Goal: Task Accomplishment & Management: Use online tool/utility

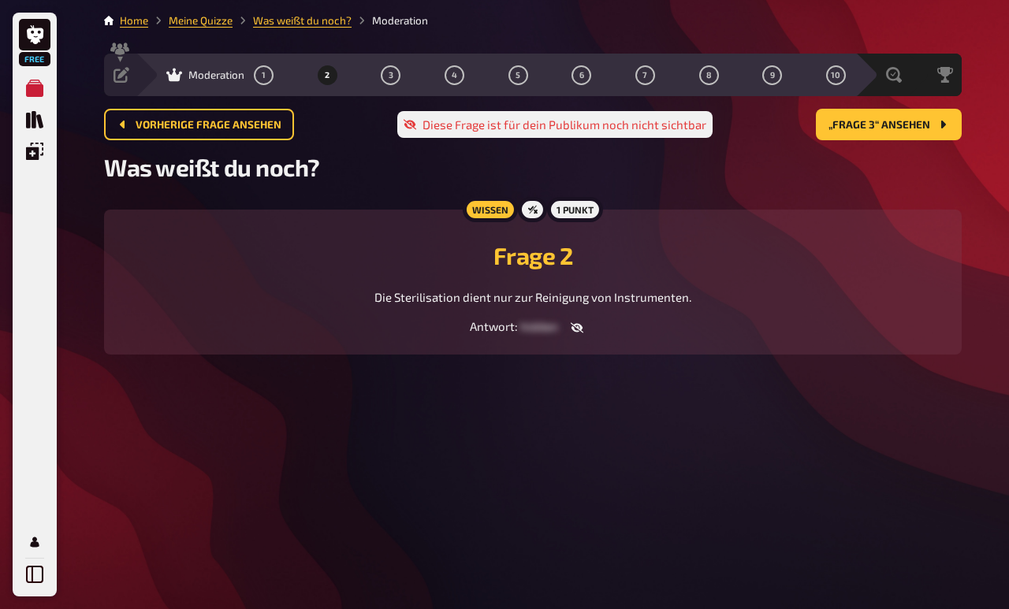
click at [258, 106] on main "Home Meine Quizze Was weißt du noch? Moderation Vorbereitung Inhalte Bearbeiten…" at bounding box center [532, 196] width 857 height 367
click at [258, 105] on main "Home Meine Quizze Was weißt du noch? Moderation Vorbereitung Inhalte Bearbeiten…" at bounding box center [532, 196] width 857 height 367
click at [261, 77] on button "1" at bounding box center [263, 74] width 25 height 25
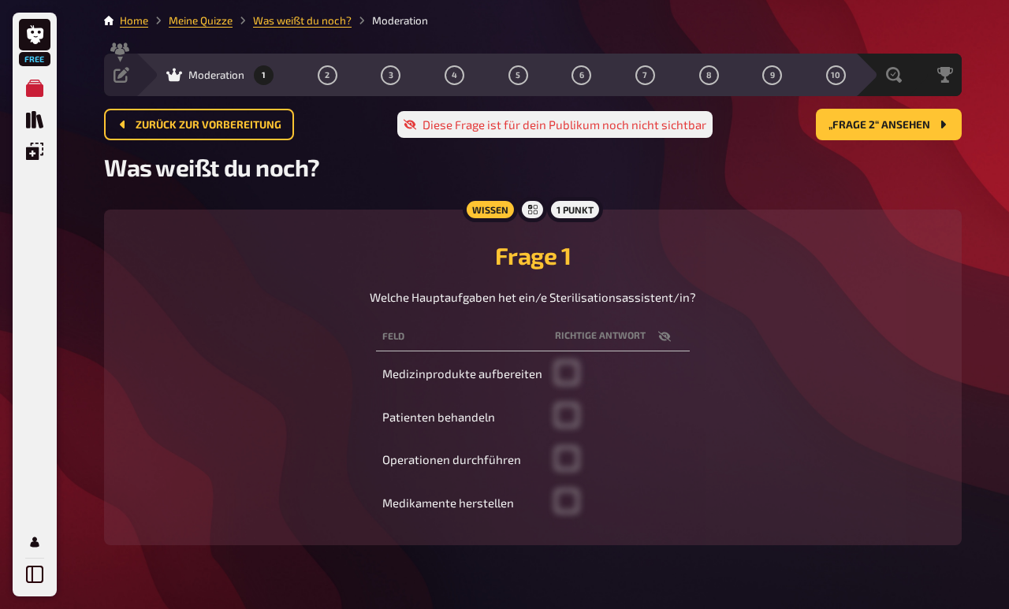
click at [261, 77] on button "1" at bounding box center [263, 74] width 25 height 25
click at [208, 76] on span "Moderation" at bounding box center [216, 75] width 56 height 13
click at [258, 63] on button "1" at bounding box center [263, 74] width 25 height 25
click at [188, 65] on div "Moderation 1 2 3 4 5 6 7 8 9 10" at bounding box center [495, 75] width 719 height 43
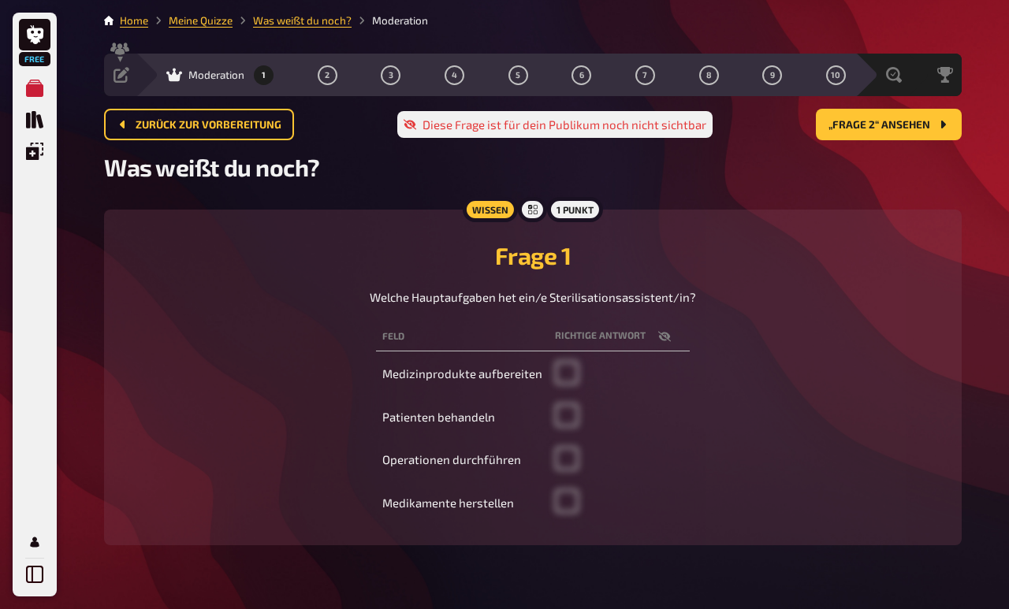
click at [270, 75] on button "1" at bounding box center [263, 74] width 25 height 25
click at [214, 125] on span "Zurück zur Vorbereitung" at bounding box center [209, 125] width 146 height 11
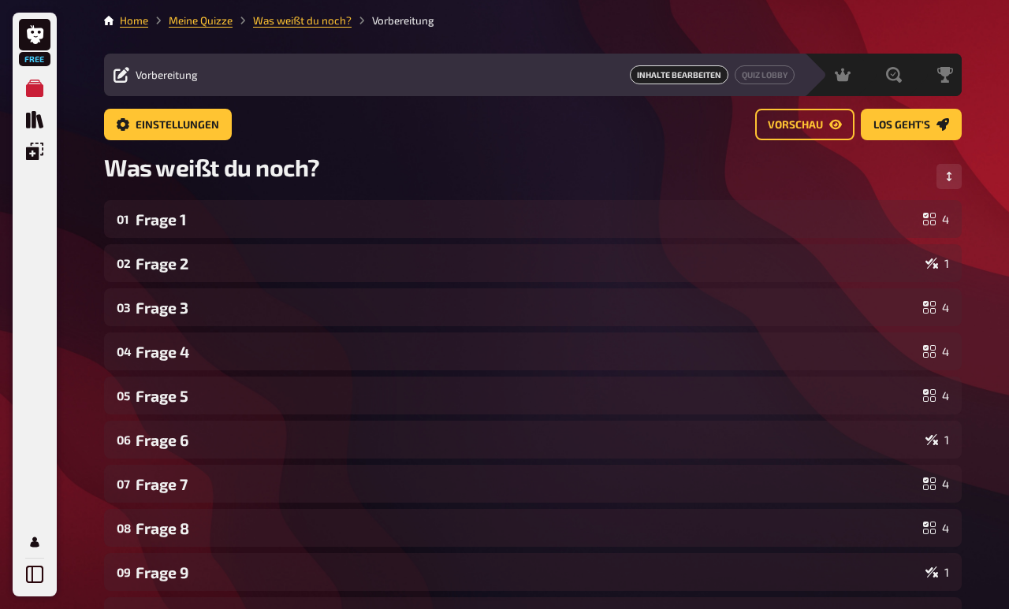
click at [914, 132] on link "Los geht's" at bounding box center [911, 125] width 101 height 32
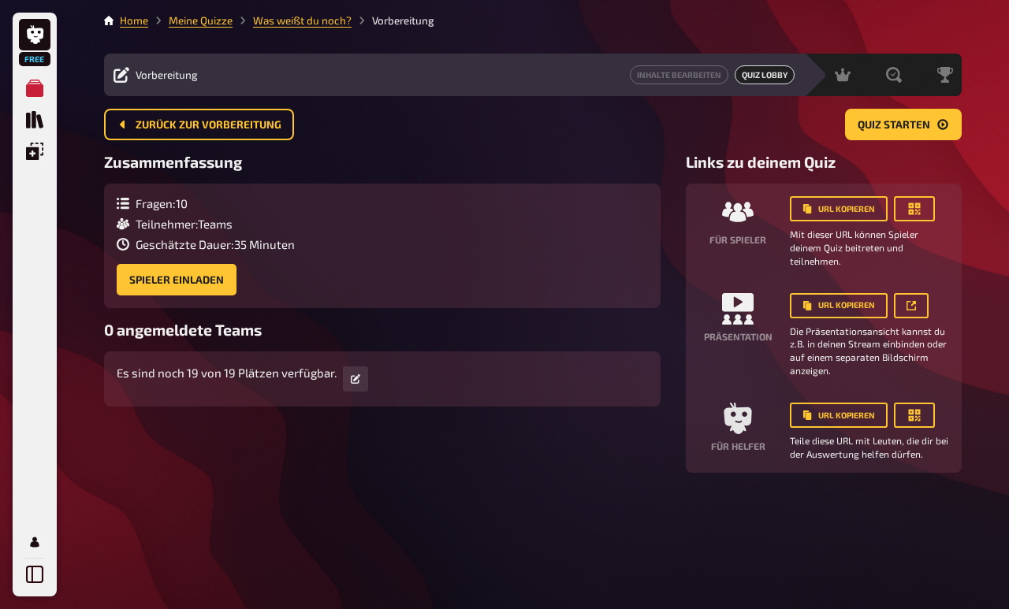
click at [192, 287] on button "Spieler einladen" at bounding box center [177, 280] width 120 height 32
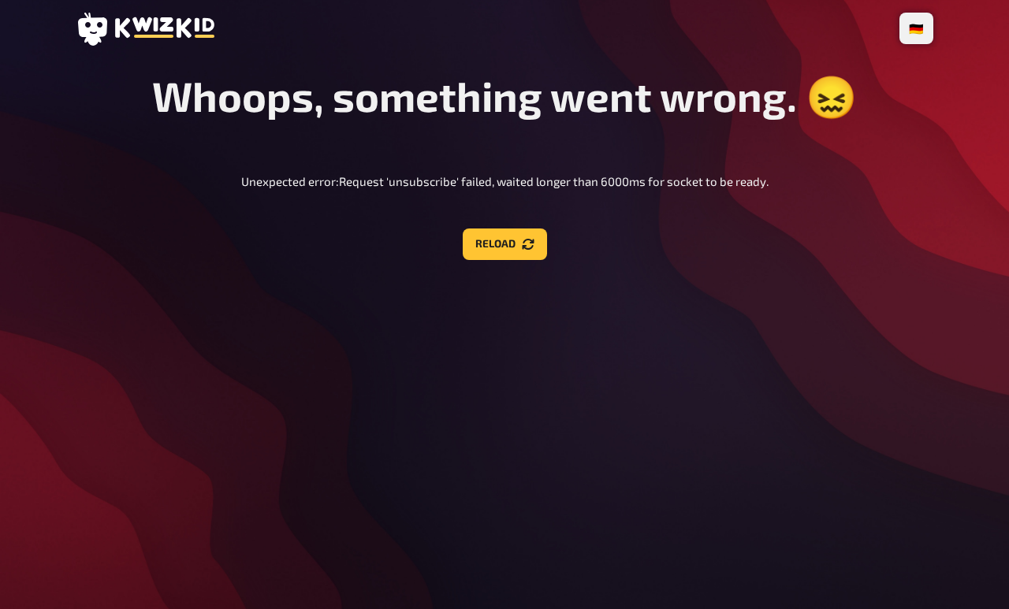
click at [521, 245] on button "Reload" at bounding box center [505, 245] width 84 height 32
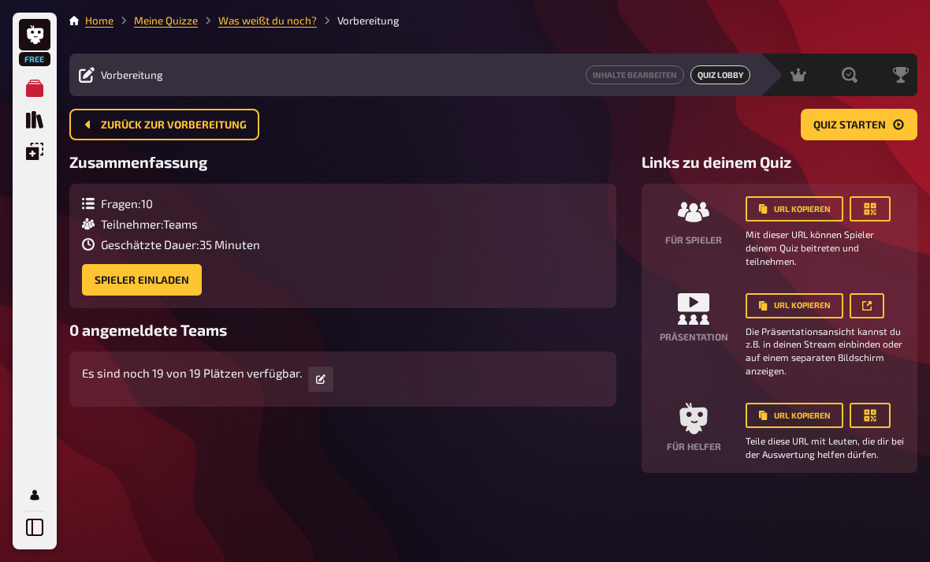
click at [912, 120] on button "Quiz starten" at bounding box center [859, 125] width 117 height 32
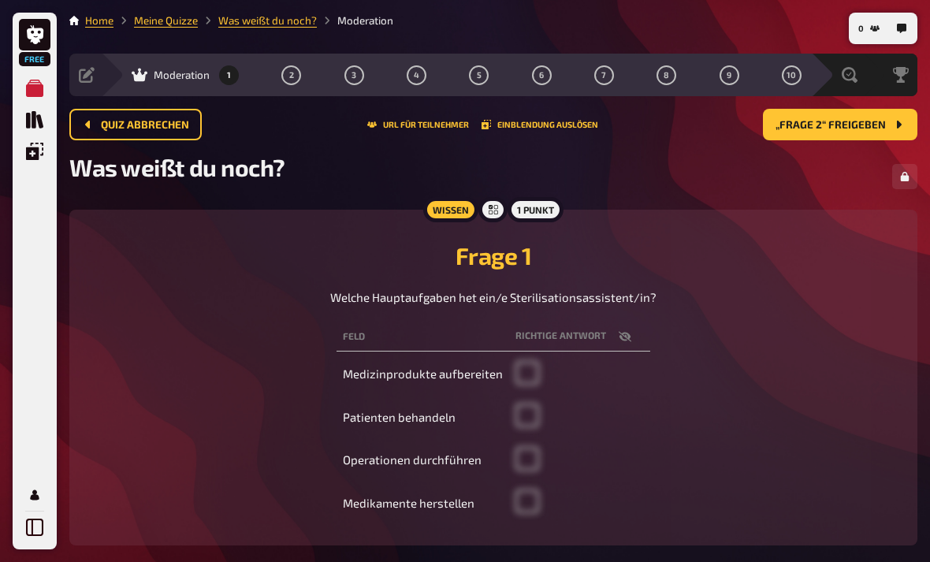
click at [170, 110] on button "Quiz abbrechen" at bounding box center [135, 125] width 132 height 32
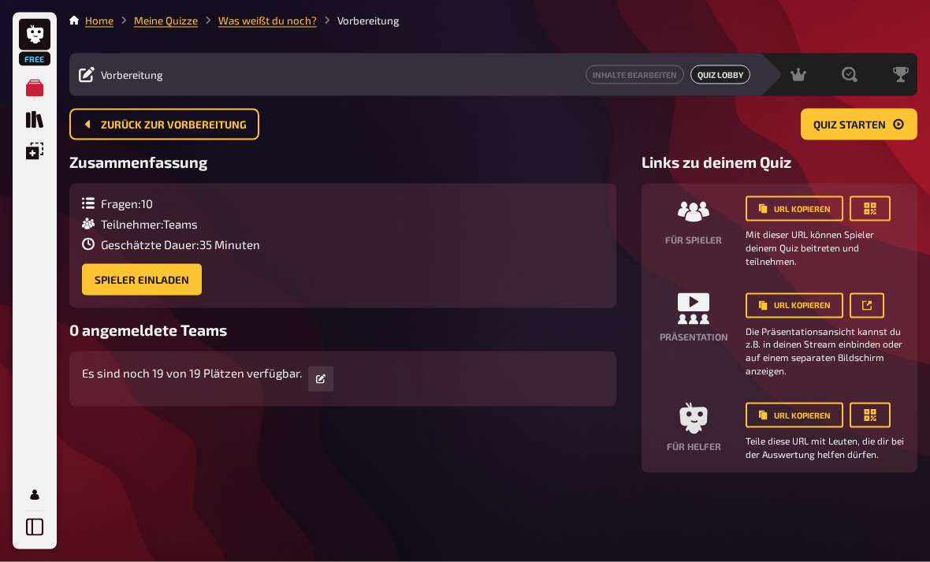
scroll to position [50, 0]
